Goal: Check status: Check status

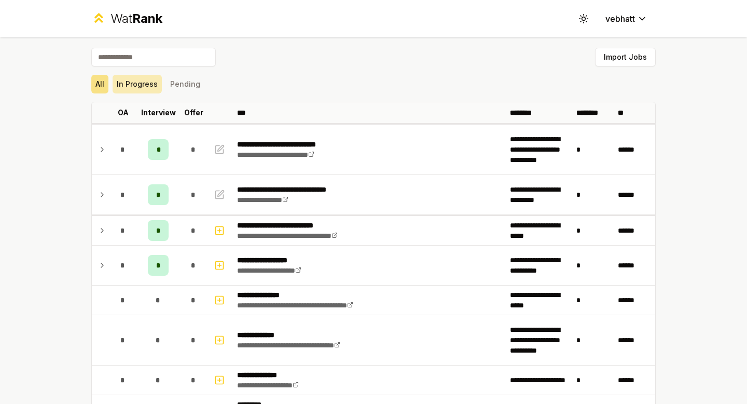
click at [149, 87] on button "In Progress" at bounding box center [137, 84] width 49 height 19
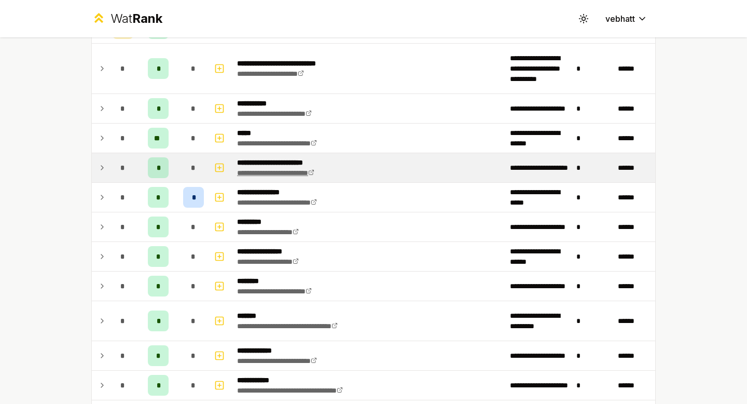
scroll to position [503, 0]
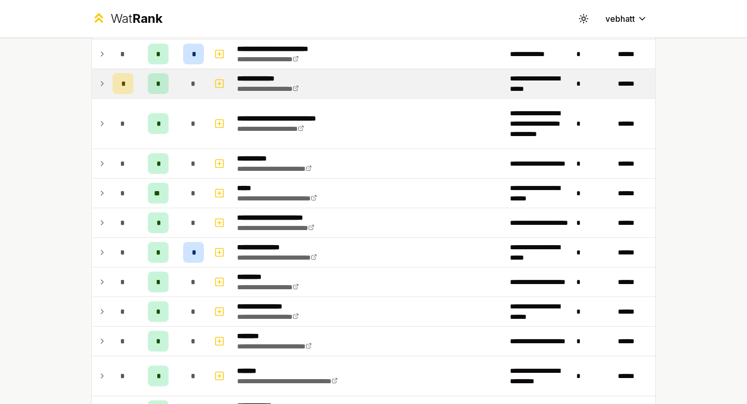
click at [104, 78] on icon at bounding box center [102, 83] width 8 height 12
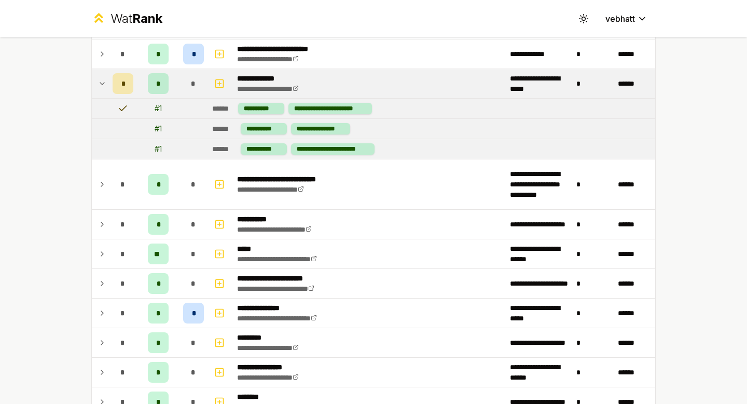
click at [103, 79] on icon at bounding box center [102, 83] width 8 height 12
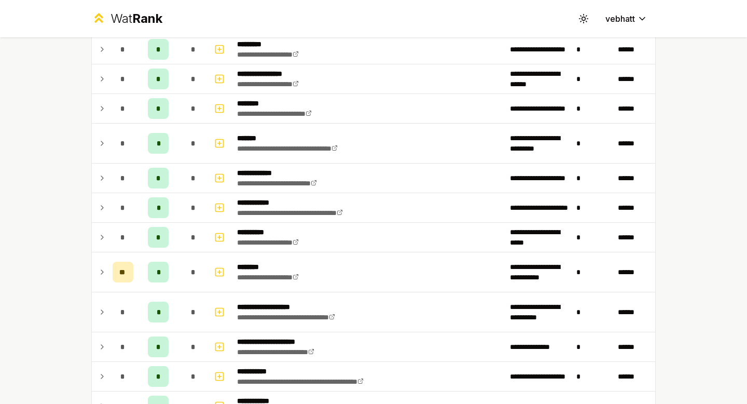
scroll to position [736, 0]
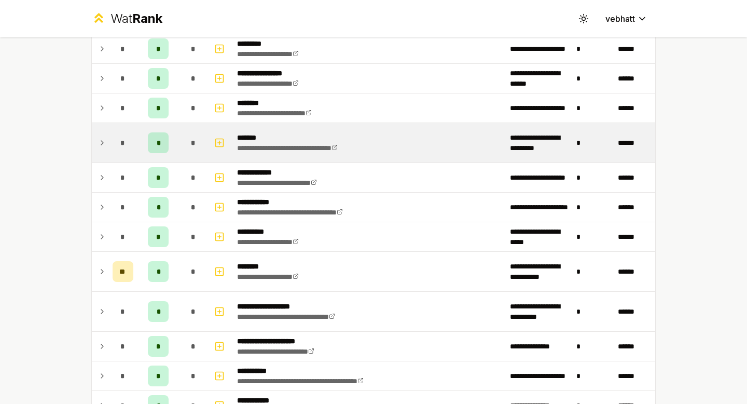
click at [97, 139] on td at bounding box center [100, 142] width 17 height 39
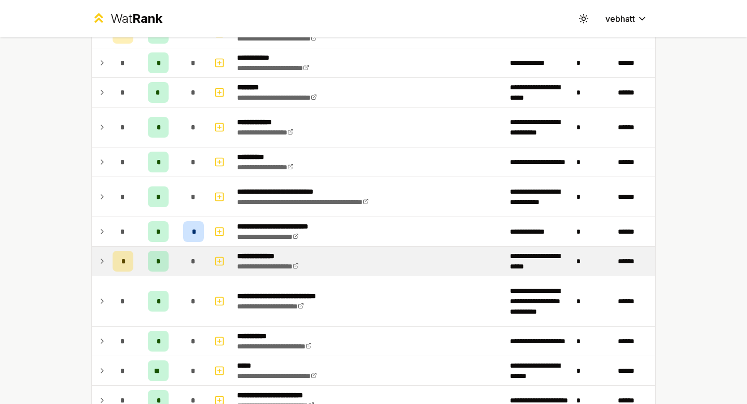
scroll to position [0, 0]
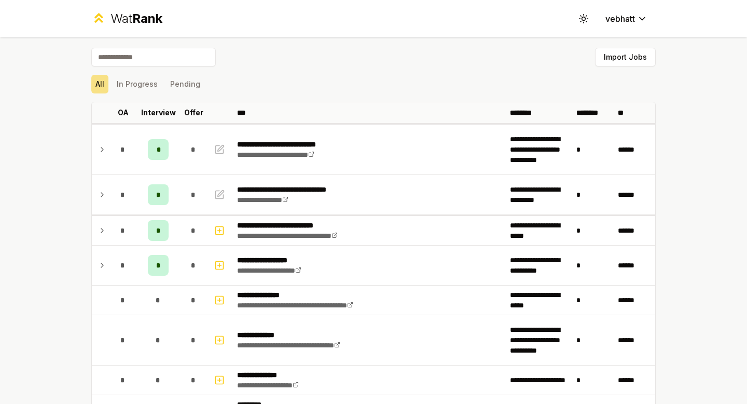
click at [136, 83] on button "In Progress" at bounding box center [137, 84] width 49 height 19
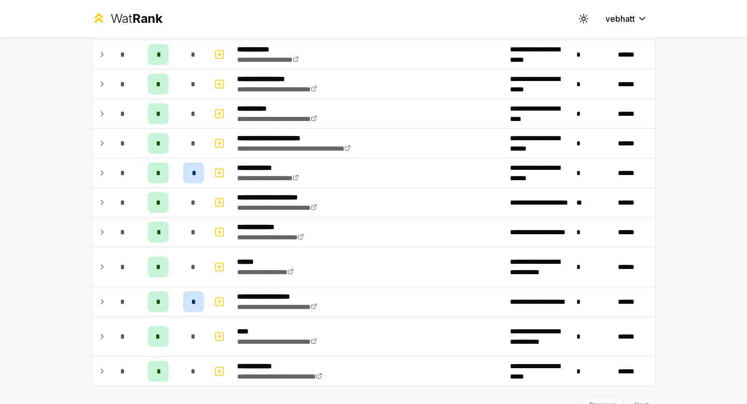
scroll to position [1281, 0]
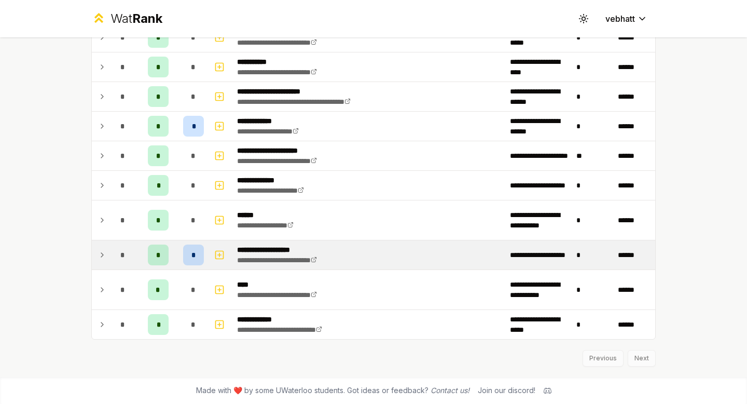
click at [100, 250] on icon at bounding box center [102, 254] width 8 height 12
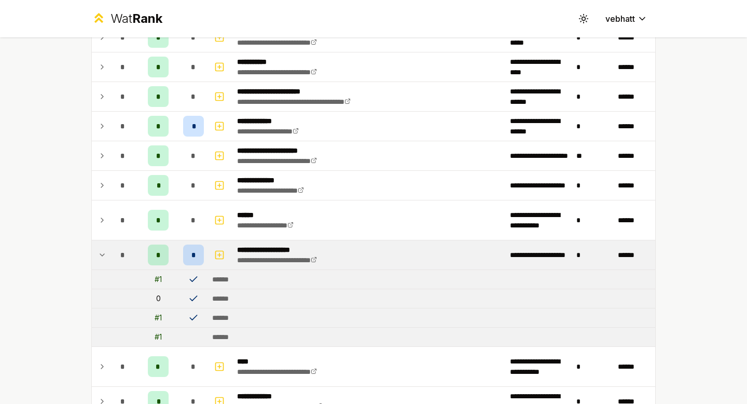
click at [100, 250] on icon at bounding box center [102, 254] width 8 height 12
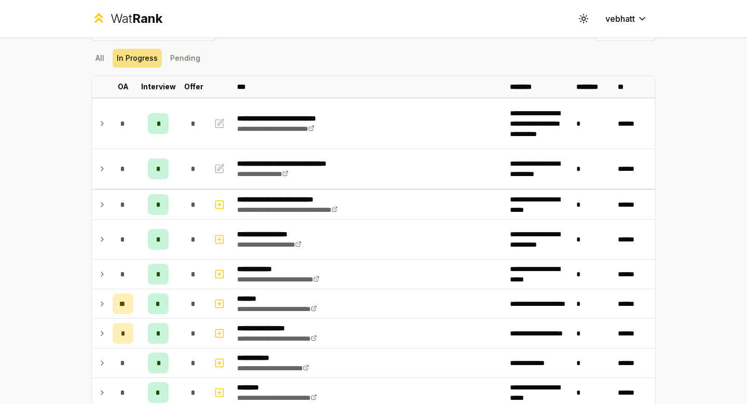
scroll to position [0, 0]
